Goal: Information Seeking & Learning: Learn about a topic

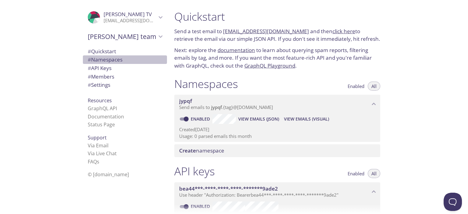
click at [104, 59] on span "# Namespaces" at bounding box center [105, 59] width 35 height 7
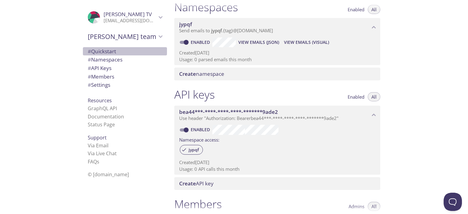
click at [104, 54] on span "# Quickstart" at bounding box center [102, 51] width 28 height 7
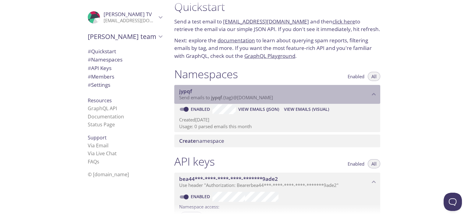
click at [366, 92] on span "jypqf" at bounding box center [274, 91] width 191 height 7
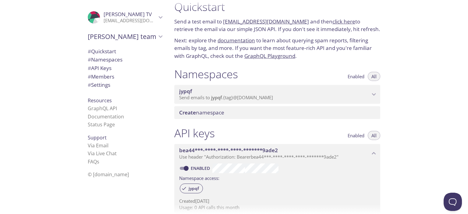
click at [366, 92] on span "jypqf" at bounding box center [274, 91] width 191 height 7
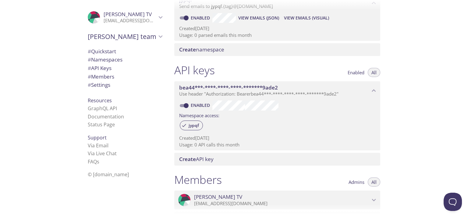
scroll to position [219, 0]
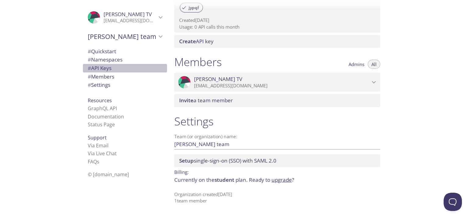
click at [114, 71] on span "# API Keys" at bounding box center [125, 68] width 74 height 8
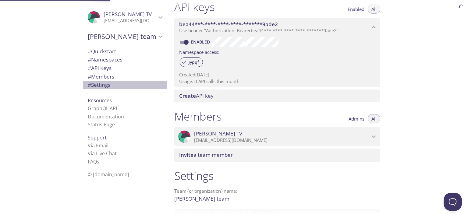
click at [108, 82] on span "# Settings" at bounding box center [125, 85] width 74 height 8
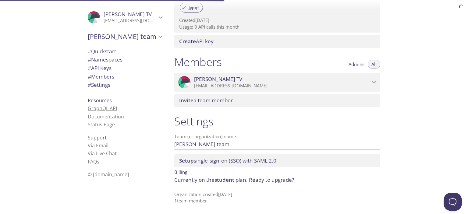
click at [101, 109] on link "GraphQL API" at bounding box center [102, 108] width 29 height 7
click at [101, 125] on link "Status Page" at bounding box center [101, 124] width 27 height 7
click at [91, 148] on link "Via Email" at bounding box center [98, 145] width 21 height 7
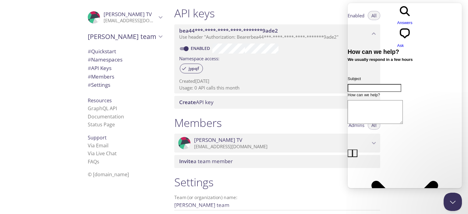
scroll to position [128, 0]
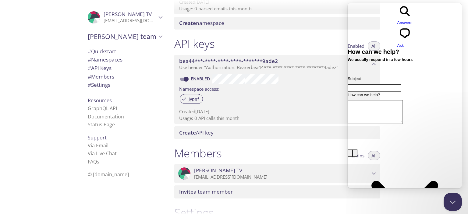
click at [44, 20] on div ".cls-1 { fill: #6d5ca8; } .cls-2 { fill: #3fc191; } .cls-3 { fill: #3b4752; } .…" at bounding box center [84, 107] width 169 height 214
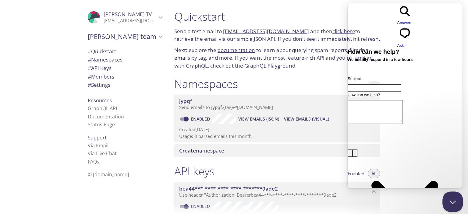
click at [455, 202] on button "Close Beacon popover" at bounding box center [451, 200] width 18 height 18
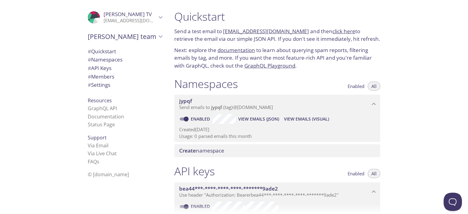
click at [238, 52] on link "documentation" at bounding box center [235, 50] width 37 height 7
click at [275, 146] on div "Create namespace" at bounding box center [277, 150] width 206 height 13
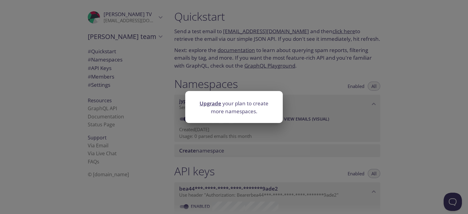
click at [332, 128] on div "Upgrade your plan to create more namespaces." at bounding box center [234, 107] width 468 height 214
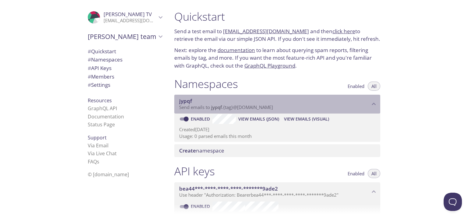
click at [323, 110] on p "Send emails to jypqf . {tag} @inbox.testmail.app" at bounding box center [274, 107] width 191 height 6
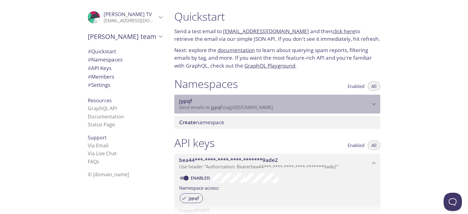
click at [318, 111] on div "jypqf Send emails to jypqf . {tag} @inbox.testmail.app" at bounding box center [277, 104] width 206 height 19
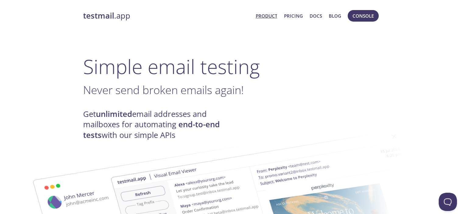
click at [269, 14] on link "Product" at bounding box center [266, 16] width 22 height 8
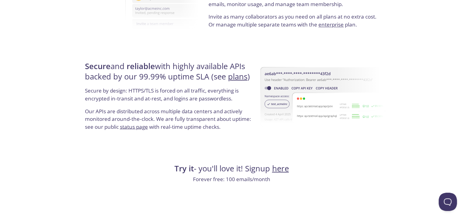
scroll to position [1178, 0]
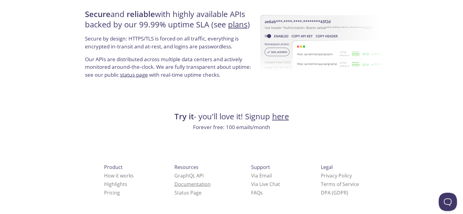
click at [174, 185] on link "Documentation" at bounding box center [192, 184] width 36 height 7
